Goal: Find specific page/section: Find specific page/section

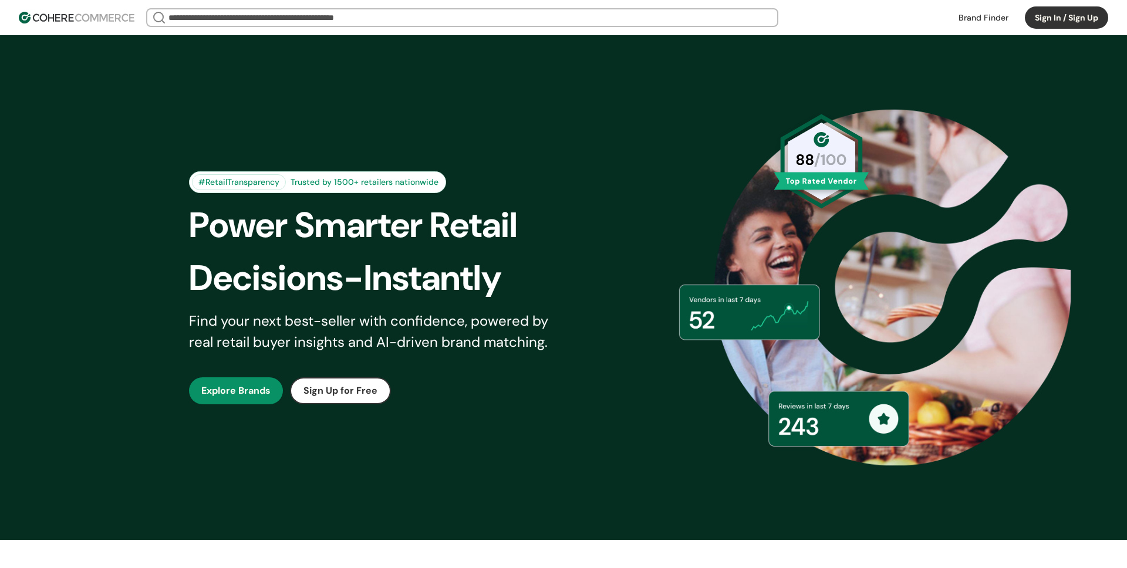
click at [1038, 20] on button "Sign In / Sign Up" at bounding box center [1065, 17] width 83 height 22
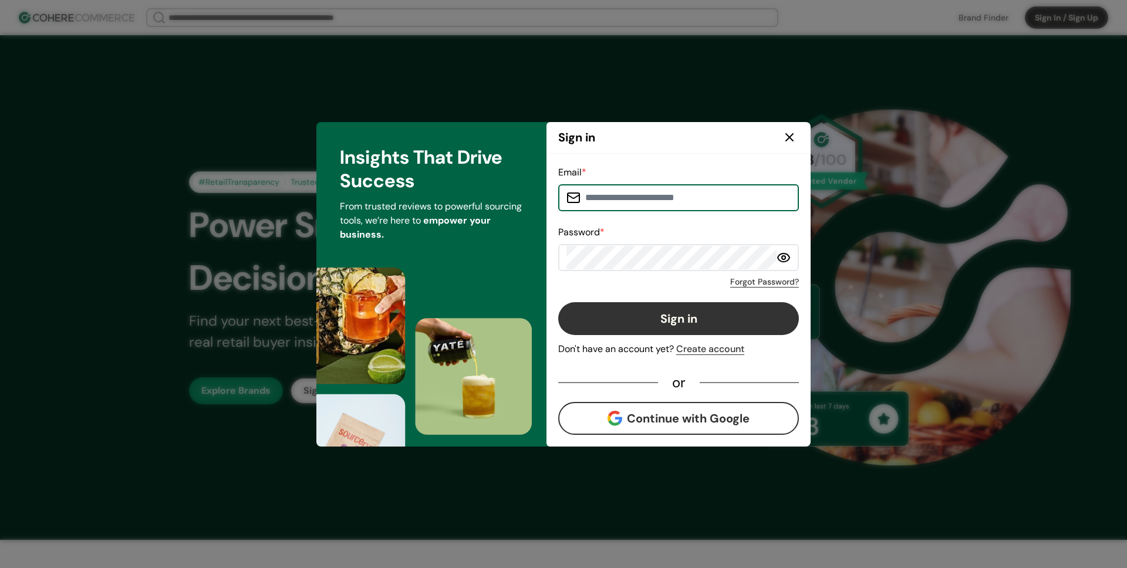
click at [669, 201] on input at bounding box center [685, 197] width 210 height 23
type input "**********"
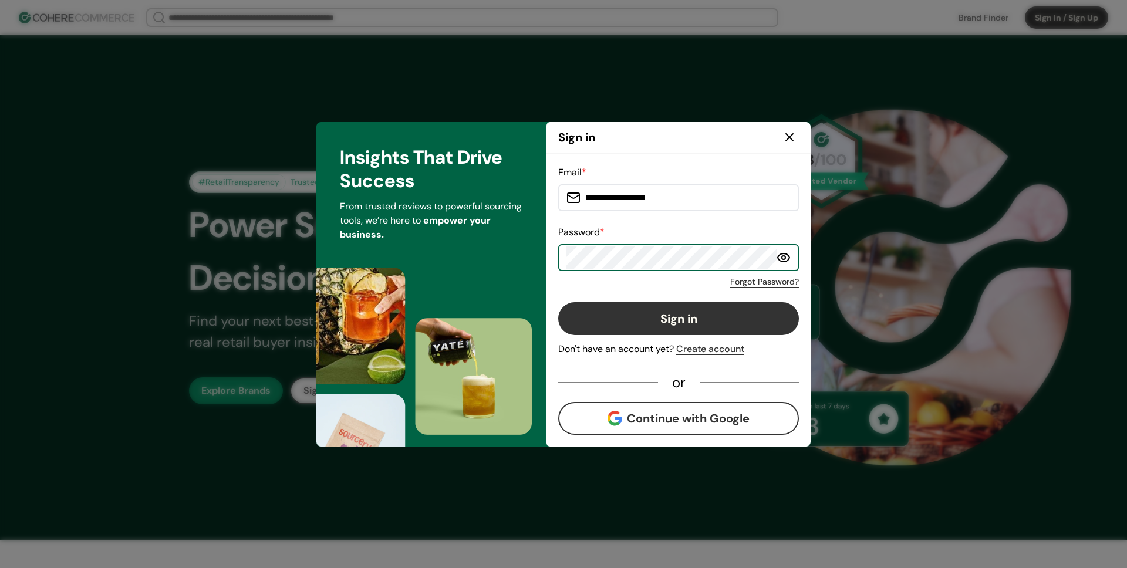
click at [589, 313] on button "Sign in" at bounding box center [678, 318] width 241 height 33
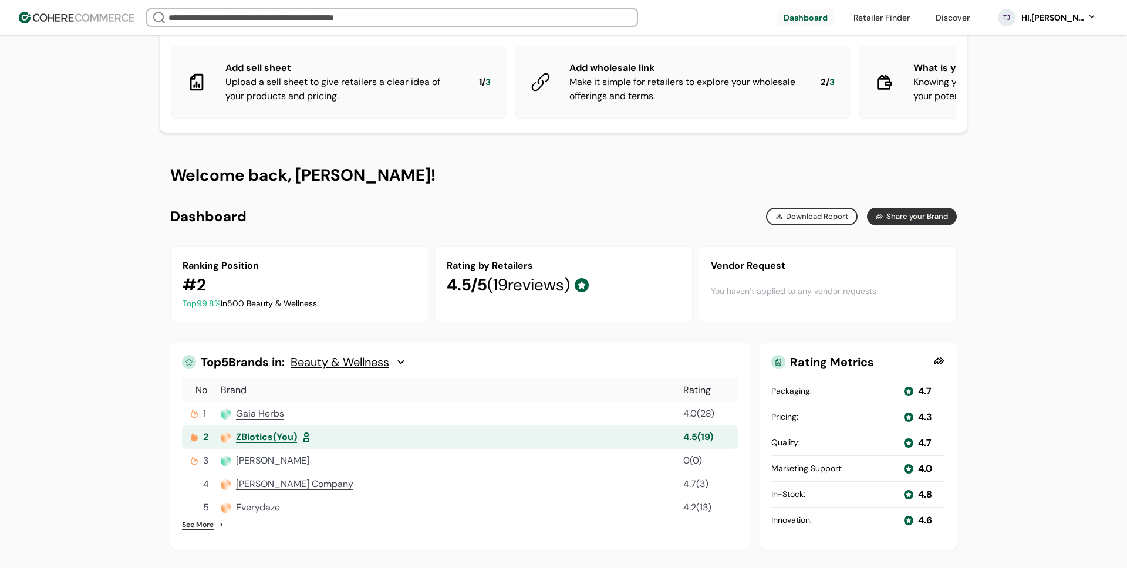
scroll to position [73, 0]
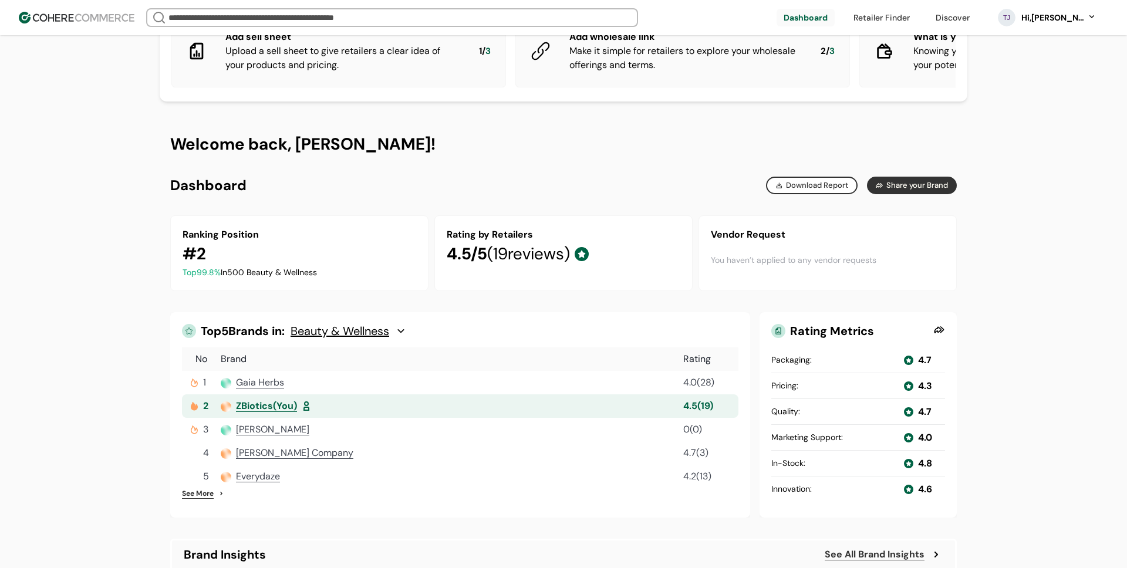
click at [428, 217] on div "Ranking Position # 2 Top 99.8 % In 500 Beauty & Wellness Rating by Retailers 4.…" at bounding box center [563, 253] width 786 height 76
click at [189, 424] on div at bounding box center [196, 429] width 14 height 11
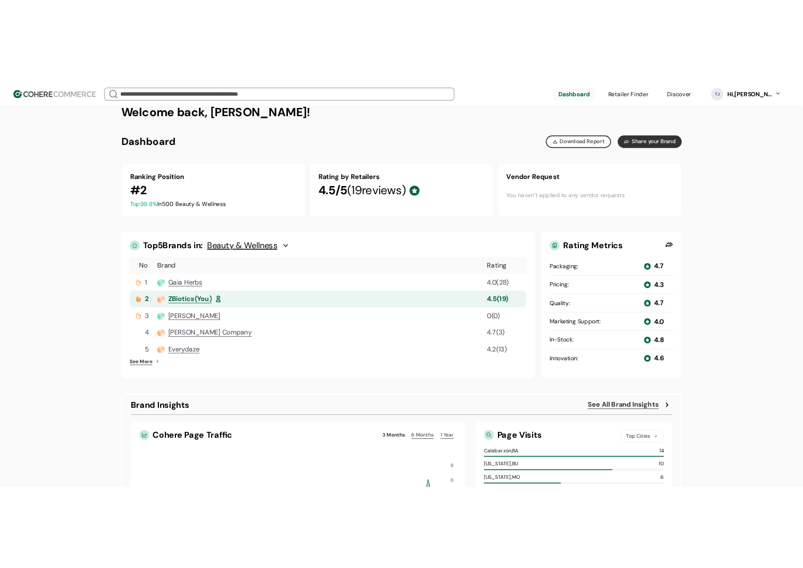
scroll to position [175, 0]
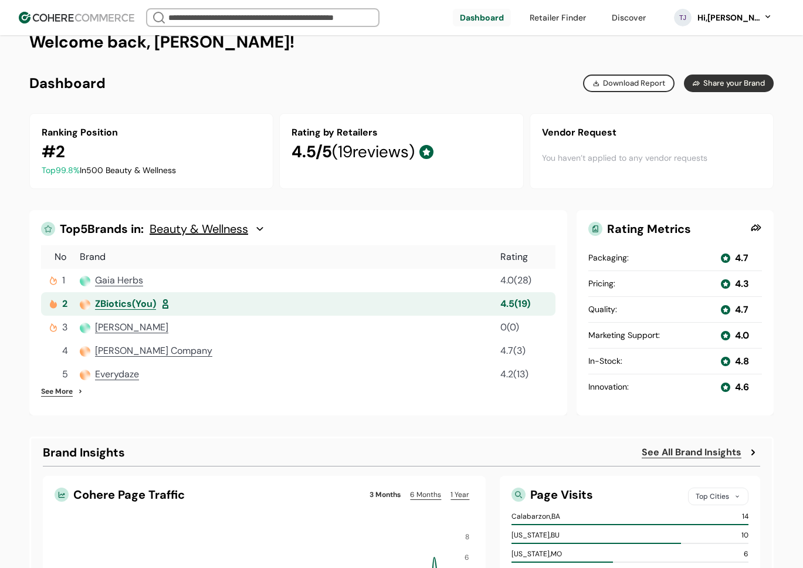
click at [109, 276] on span "Gaia Herbs" at bounding box center [119, 280] width 48 height 12
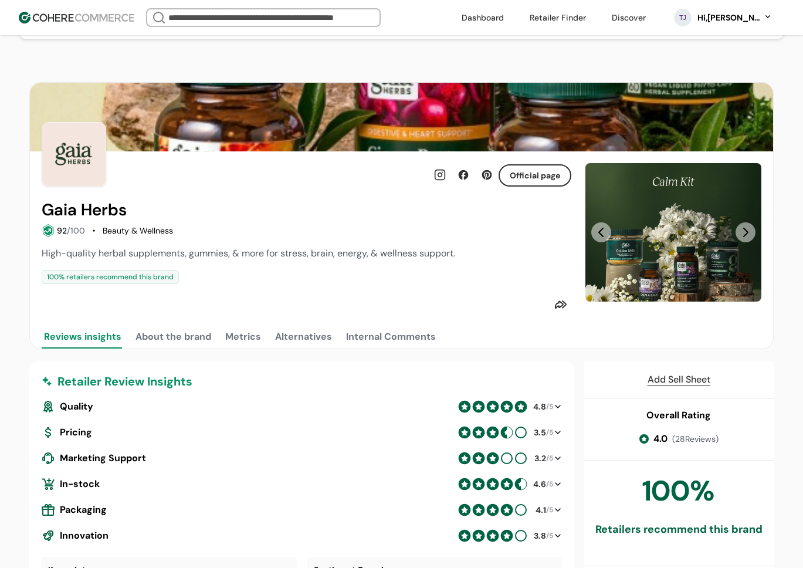
scroll to position [146, 0]
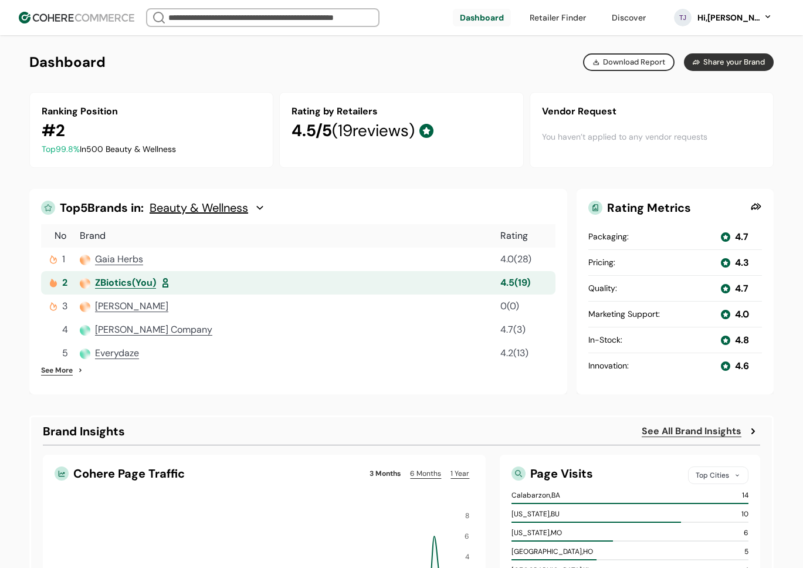
scroll to position [198, 0]
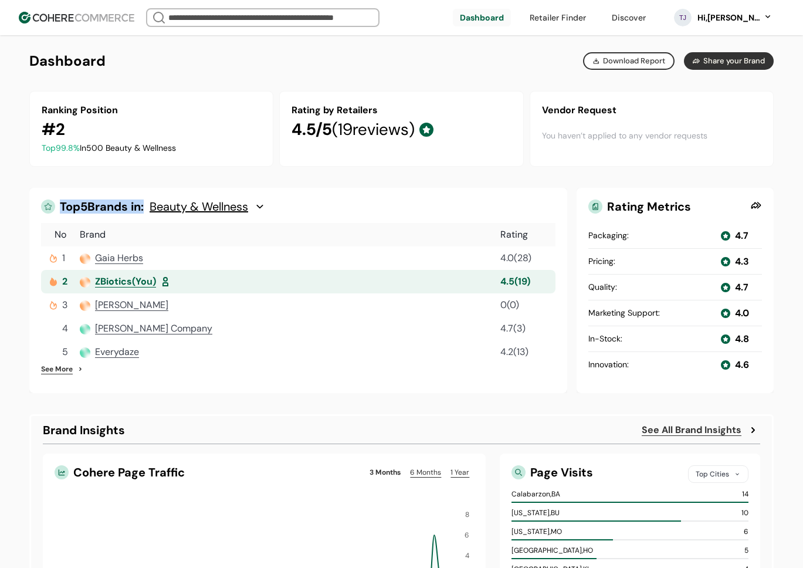
drag, startPoint x: 58, startPoint y: 206, endPoint x: 147, endPoint y: 205, distance: 89.8
click at [147, 205] on div "Top 5 Brands in: Beauty & Wellness" at bounding box center [298, 206] width 515 height 14
copy span "Top 5 Brands in"
click at [86, 206] on span "Top 5 Brands in:" at bounding box center [102, 206] width 84 height 14
click at [80, 208] on span "Top 5 Brands in:" at bounding box center [102, 206] width 84 height 14
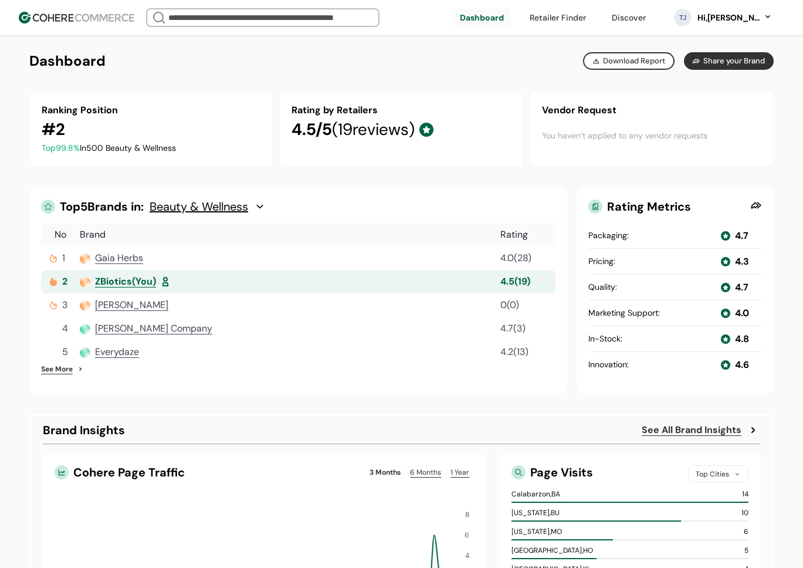
click at [97, 208] on span "Top 5 Brands in:" at bounding box center [102, 206] width 84 height 14
drag, startPoint x: 94, startPoint y: 207, endPoint x: 150, endPoint y: 209, distance: 55.8
click at [150, 209] on div "Top 5 Brands in: Beauty & Wellness" at bounding box center [308, 206] width 496 height 14
copy span "Brands in:"
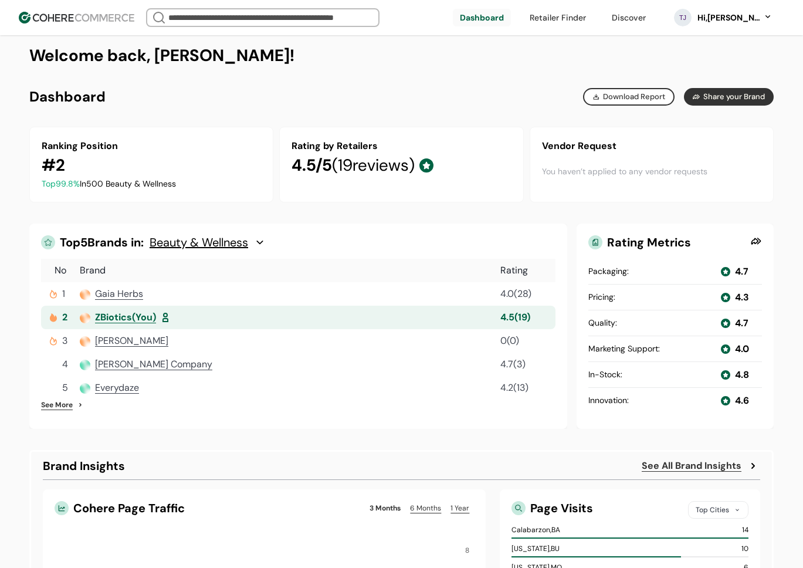
scroll to position [172, 0]
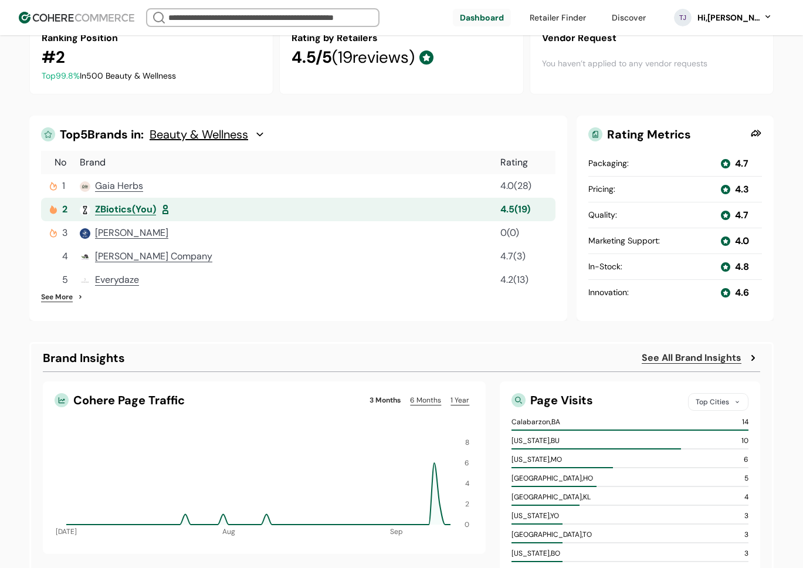
scroll to position [290, 0]
